Goal: Complete application form: Complete application form

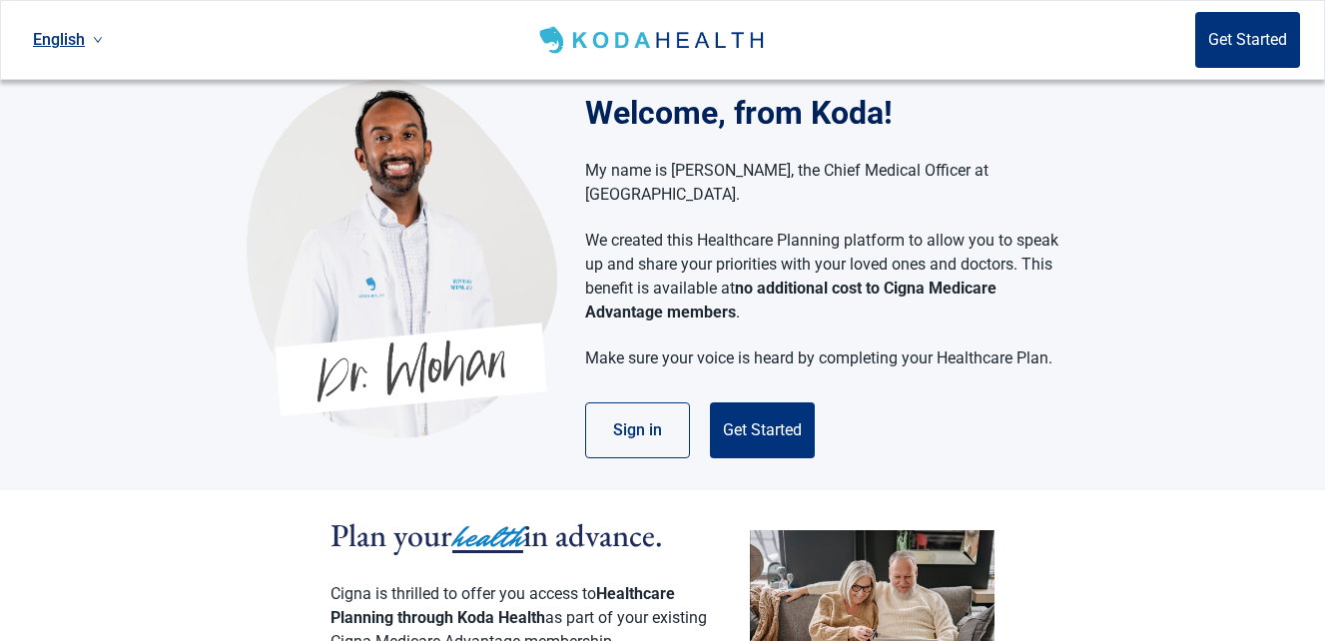
scroll to position [23, 0]
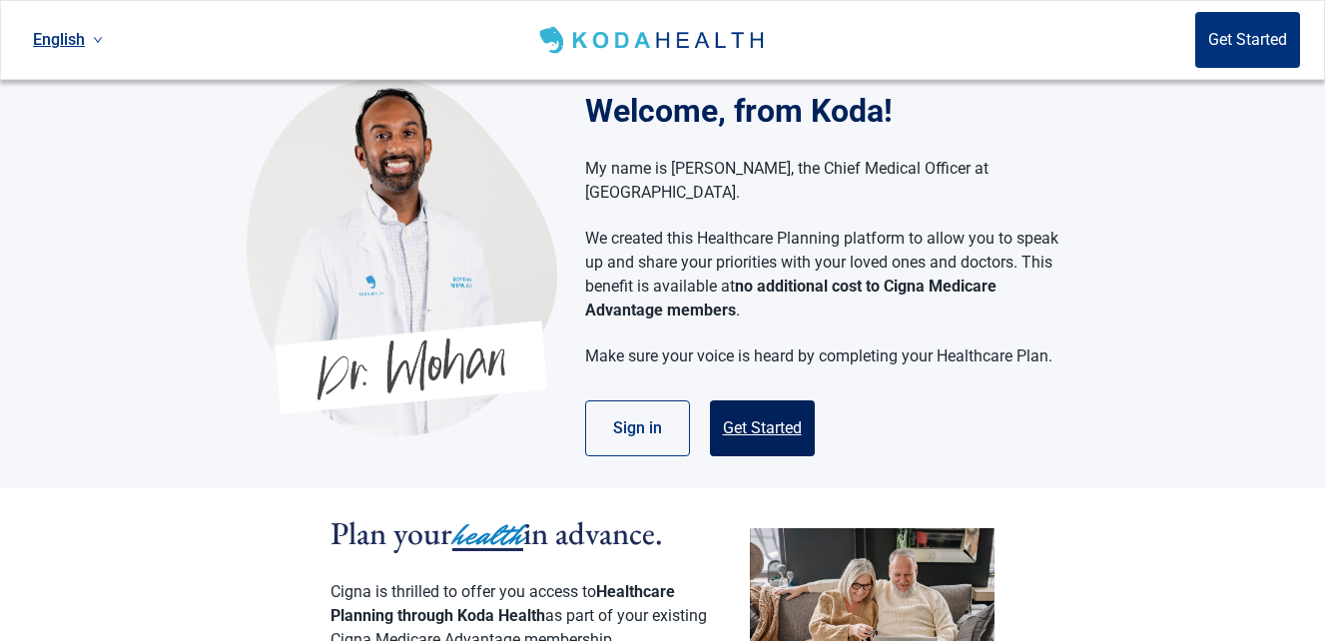
click at [757, 401] on button "Get Started" at bounding box center [762, 428] width 105 height 56
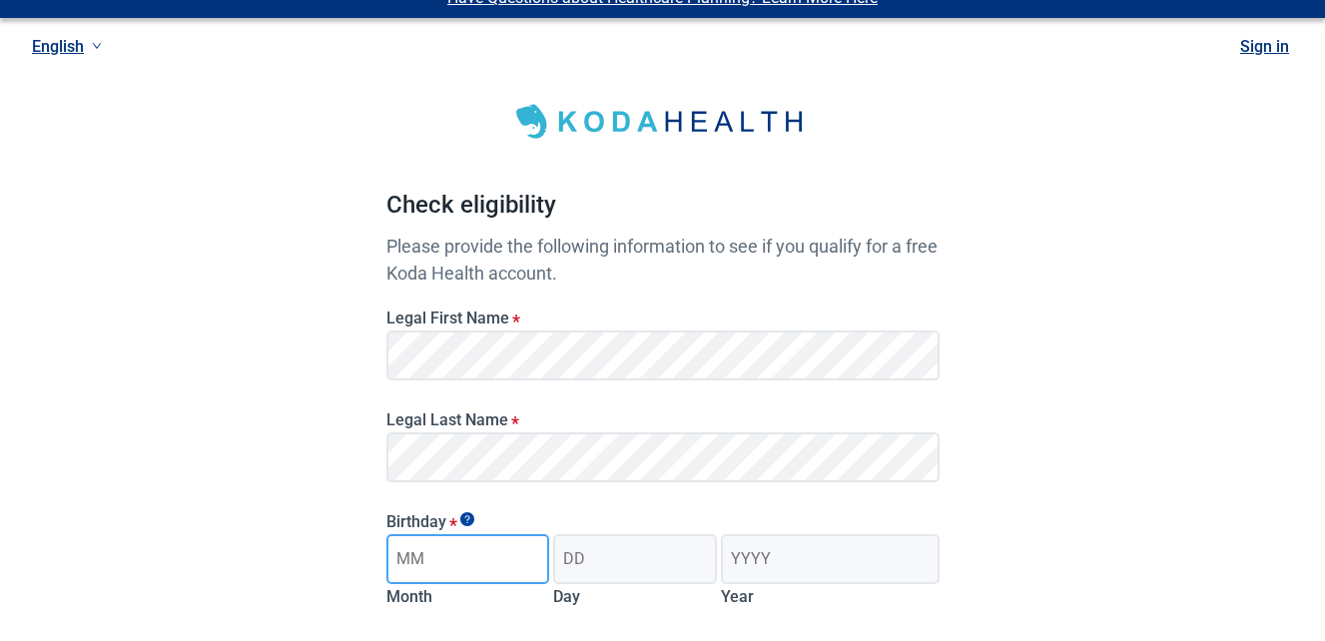
click at [476, 549] on input "Month" at bounding box center [468, 559] width 164 height 50
type input "12"
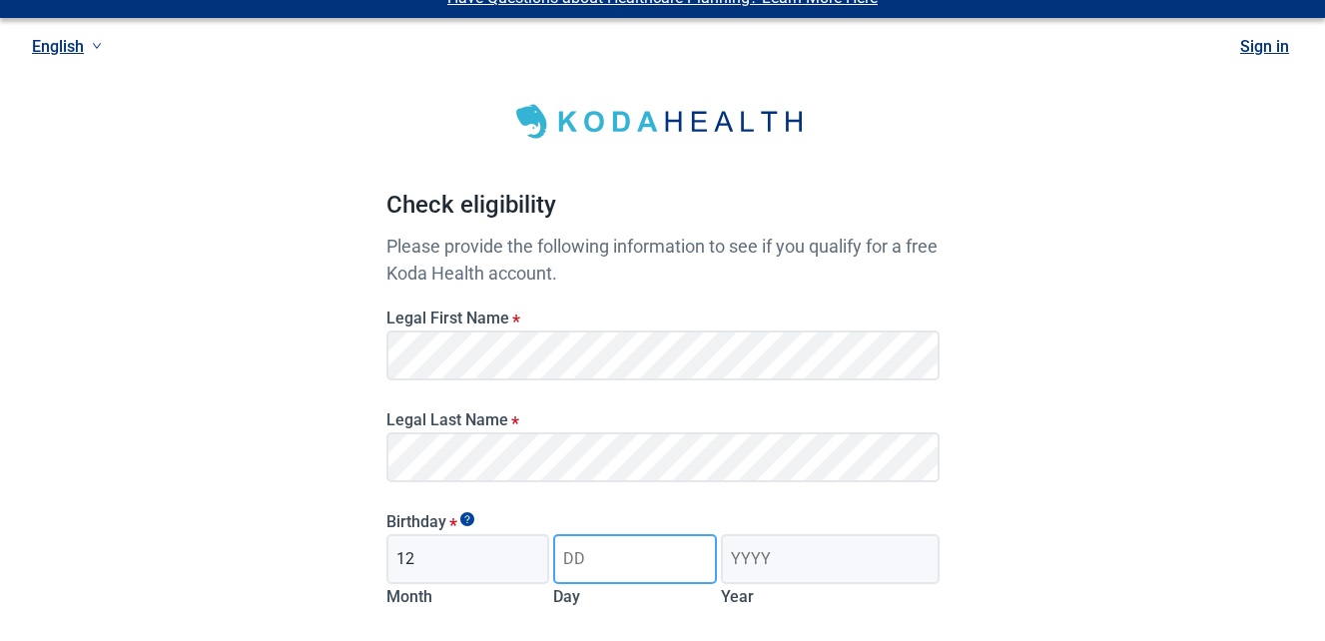
click at [584, 562] on input "Day" at bounding box center [635, 559] width 164 height 50
type input "31"
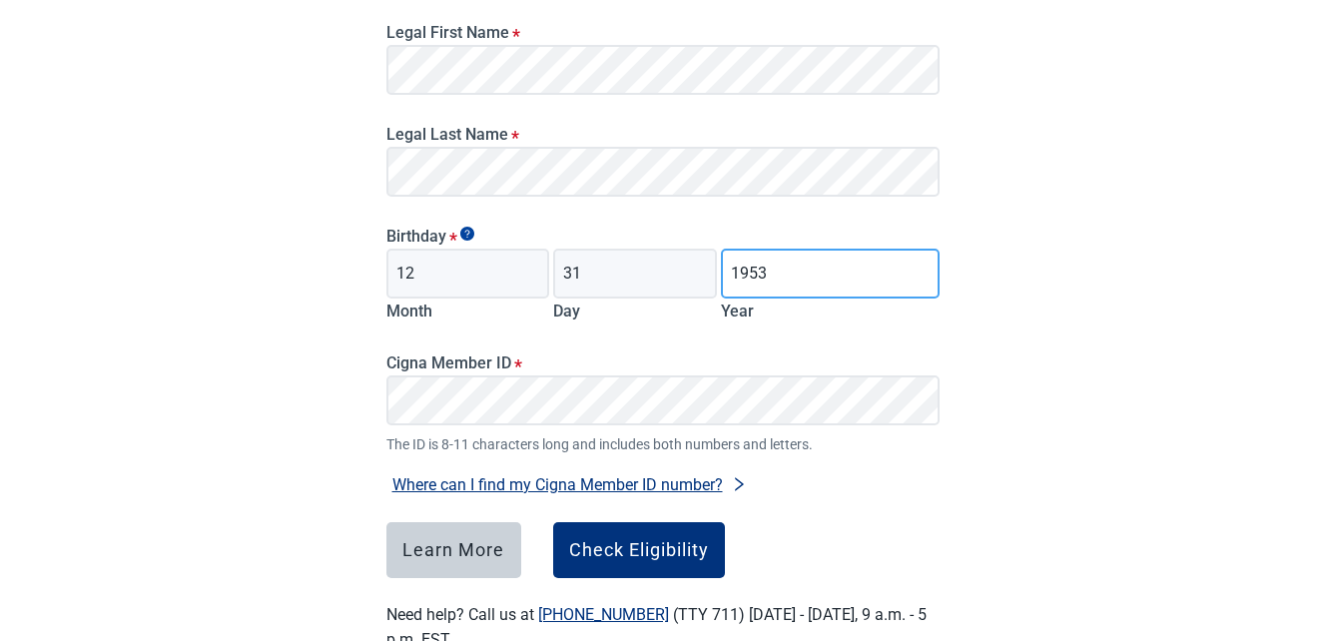
scroll to position [367, 0]
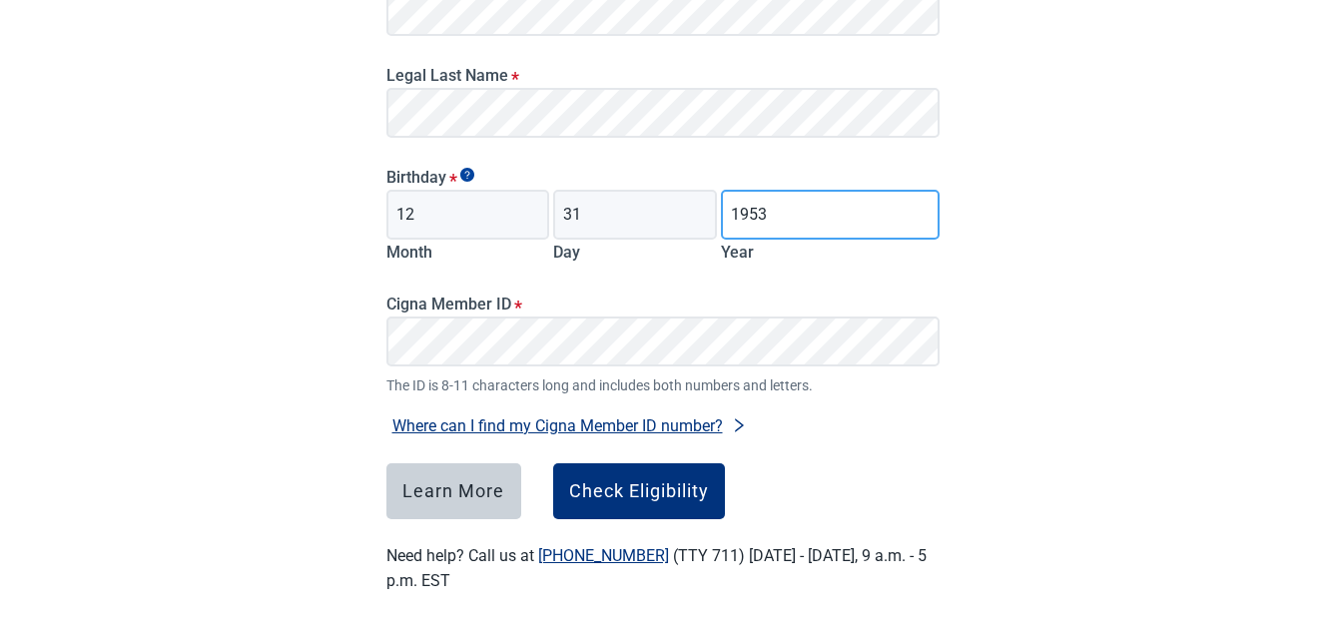
type input "1953"
click at [648, 415] on button "Where can I find my Cigna Member ID number?" at bounding box center [569, 425] width 366 height 27
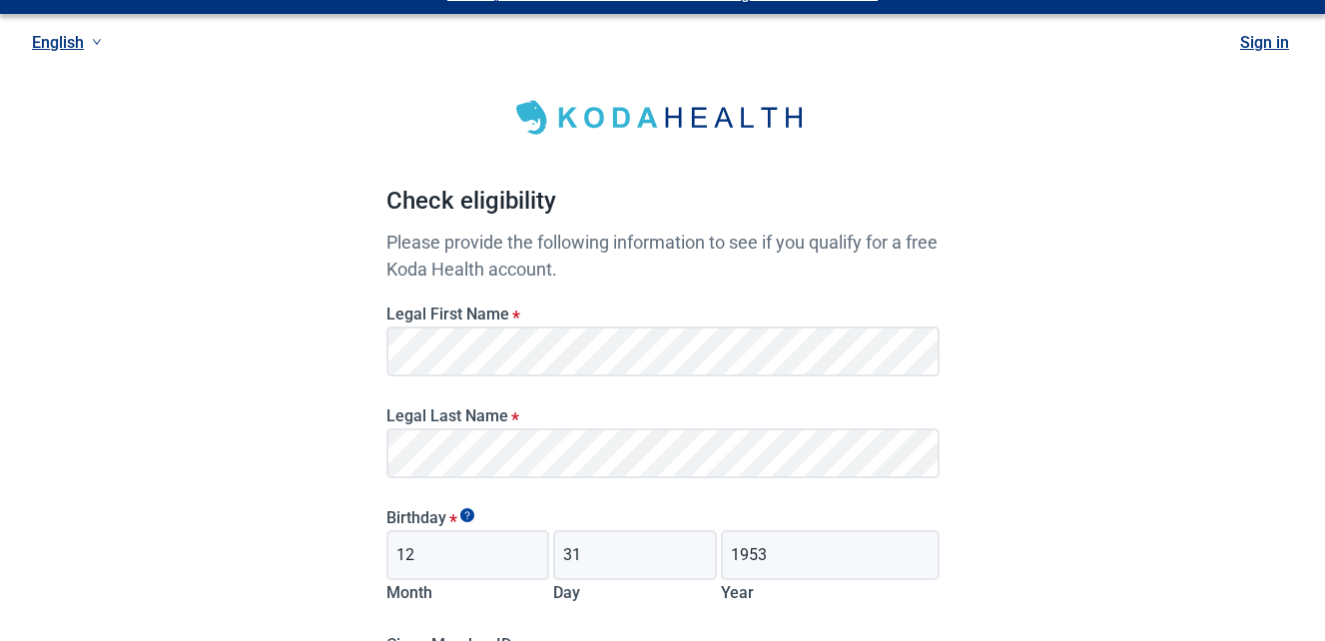
scroll to position [0, 0]
